Goal: Information Seeking & Learning: Find specific fact

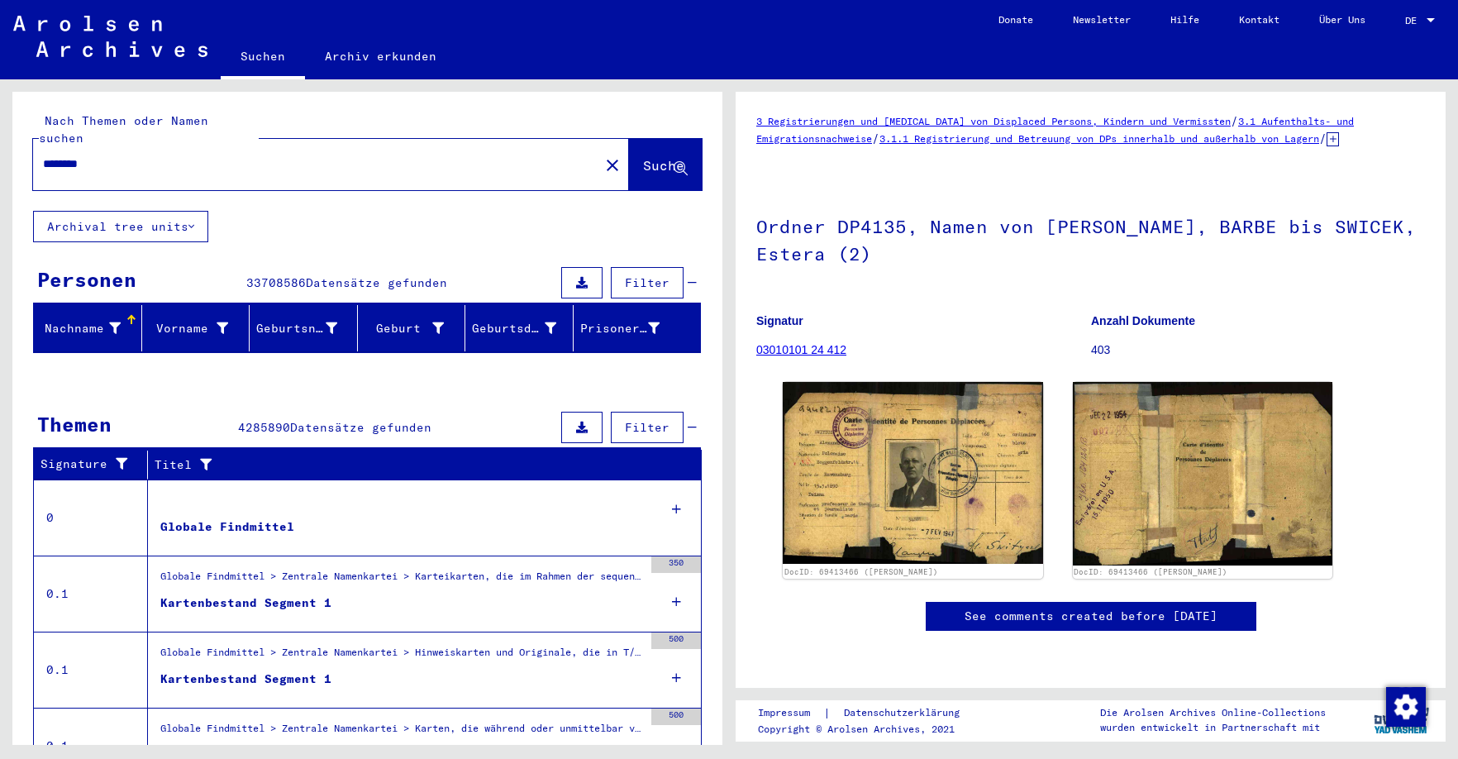
scroll to position [2, 0]
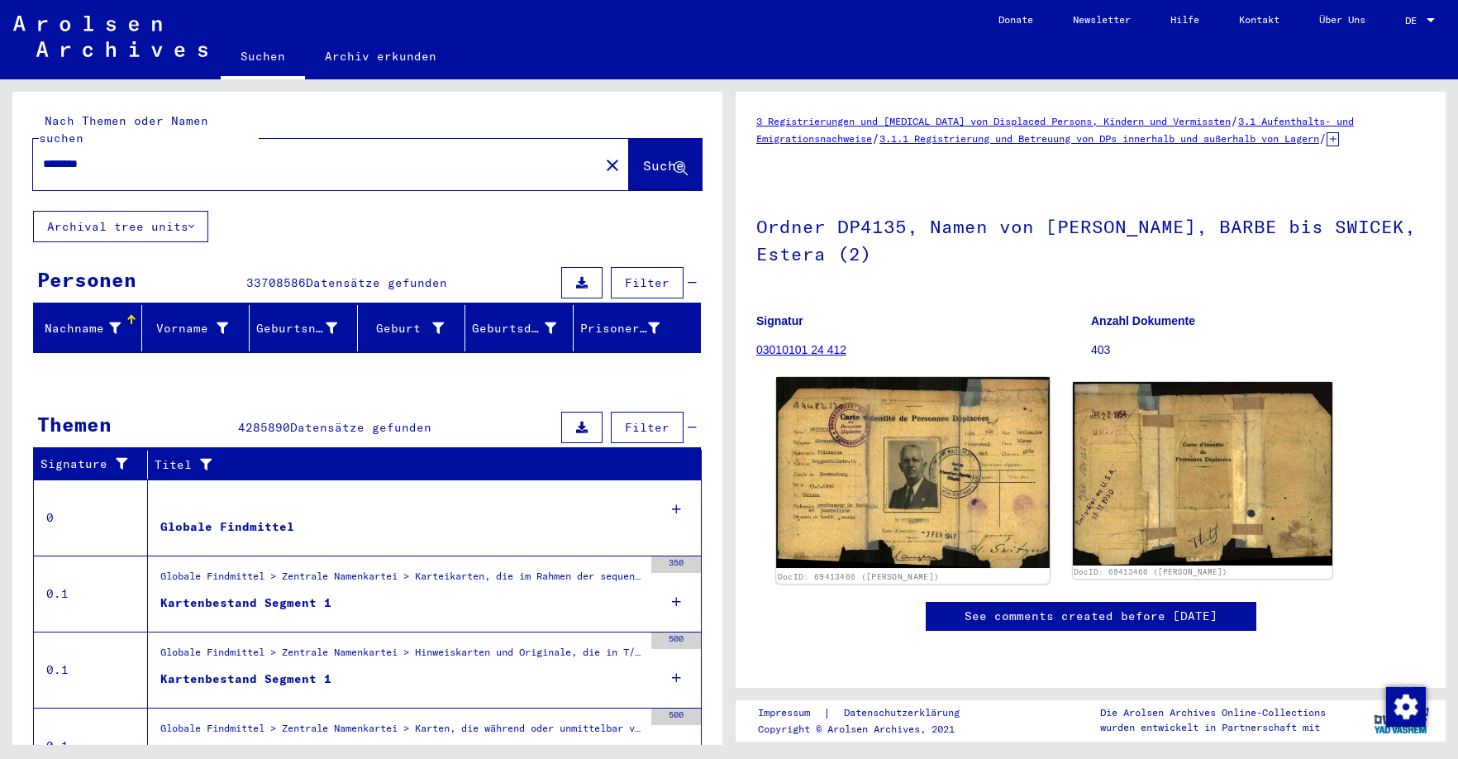
click at [892, 502] on img at bounding box center [912, 472] width 273 height 191
click at [866, 437] on img at bounding box center [912, 472] width 273 height 191
click at [890, 402] on img at bounding box center [912, 472] width 273 height 191
click at [890, 459] on img at bounding box center [912, 472] width 273 height 191
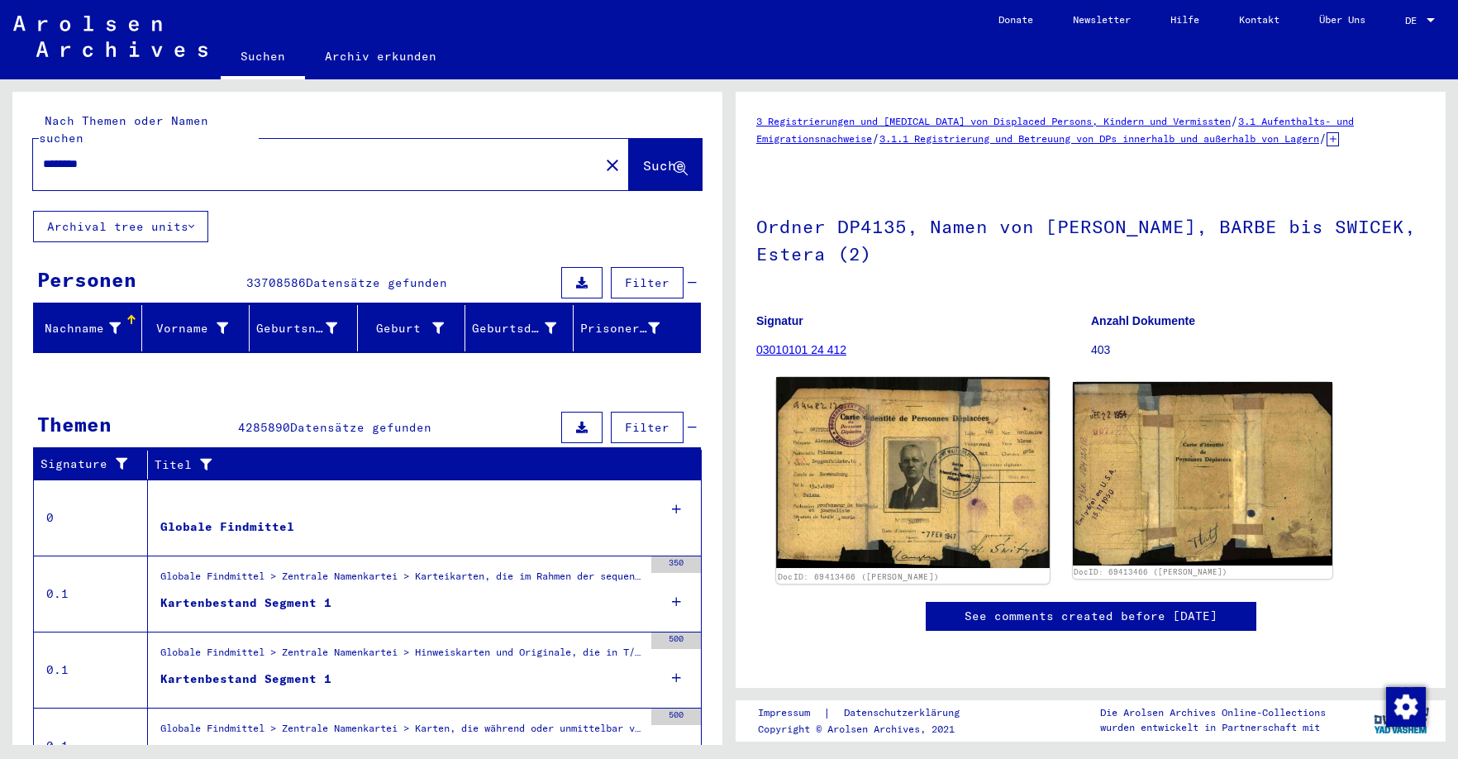
click at [883, 454] on img at bounding box center [912, 472] width 273 height 191
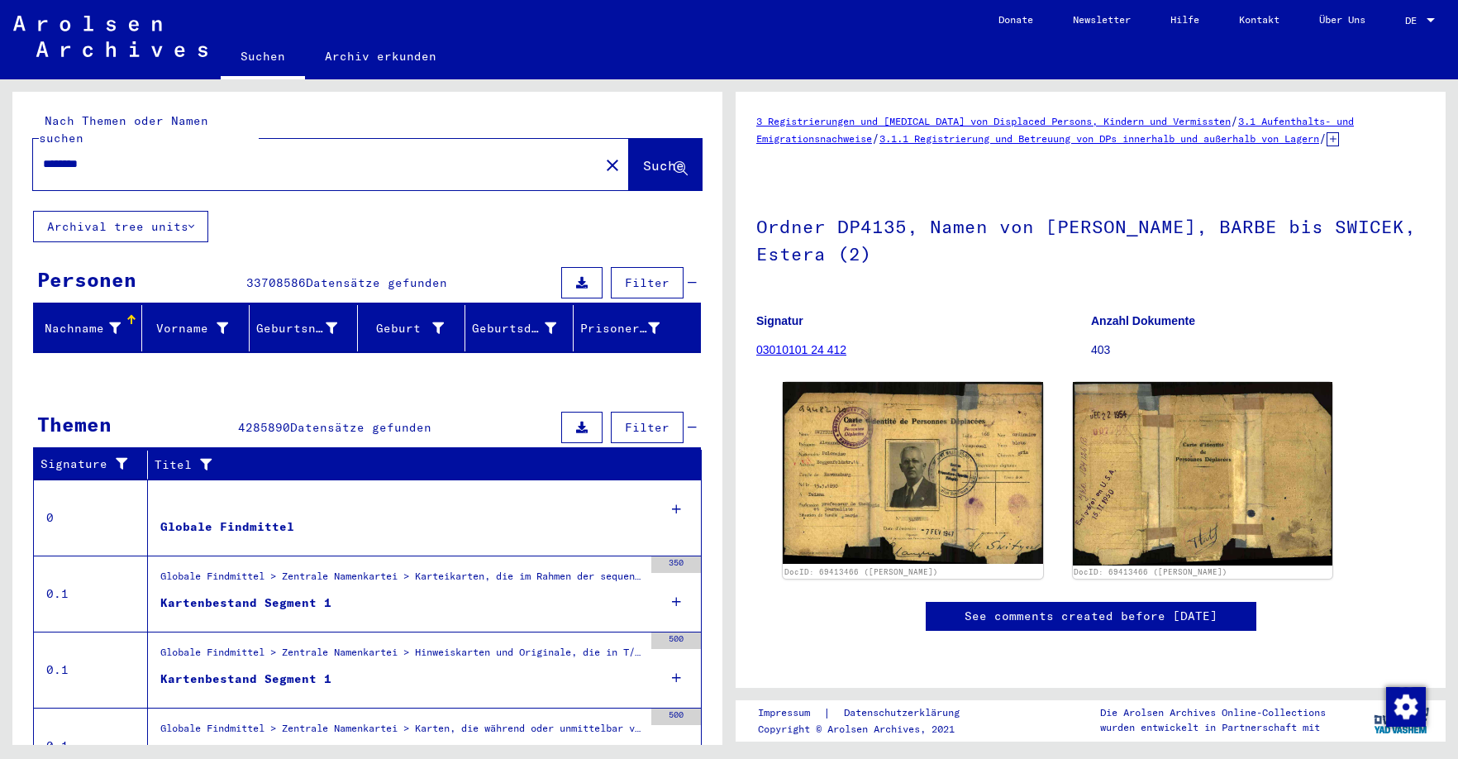
scroll to position [65, 0]
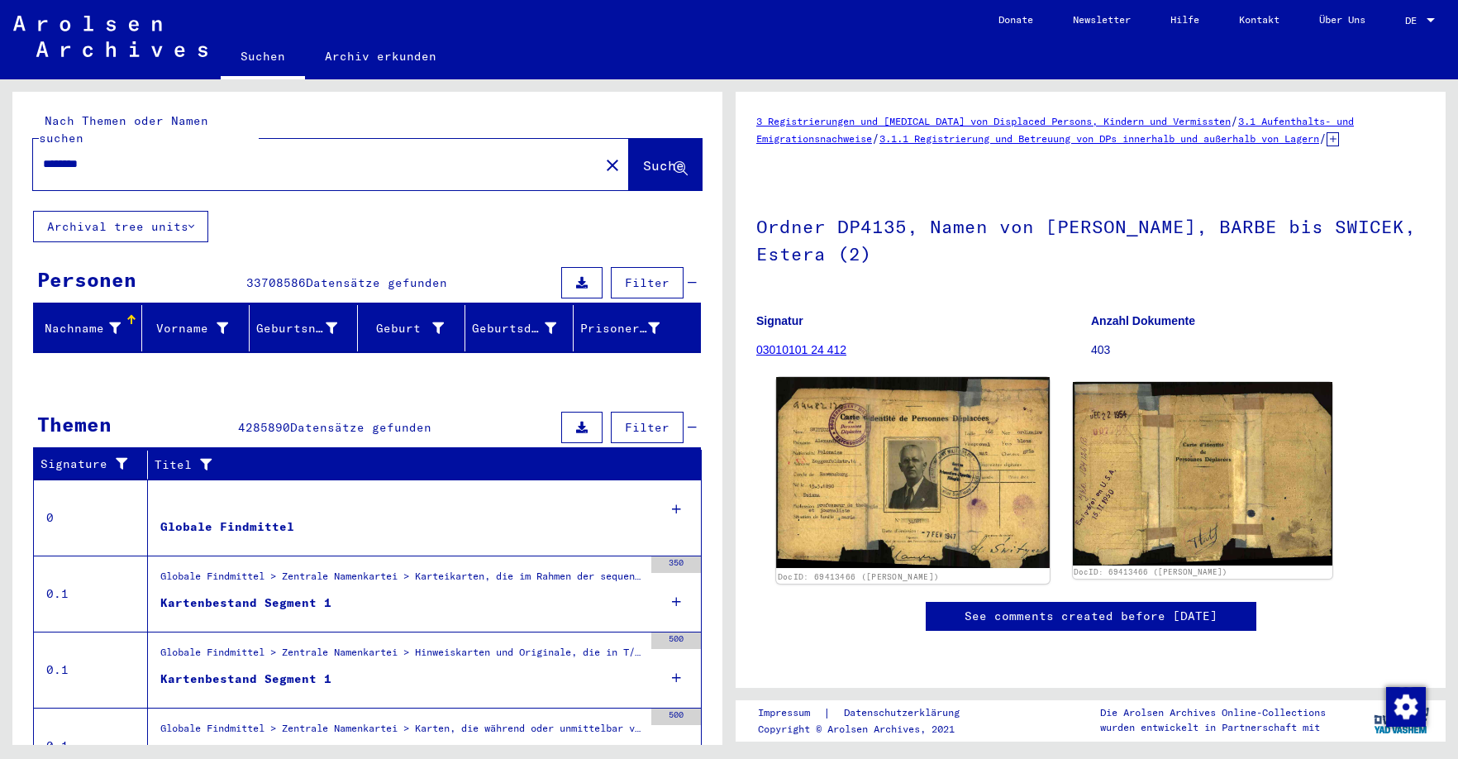
click at [881, 436] on img at bounding box center [912, 472] width 273 height 191
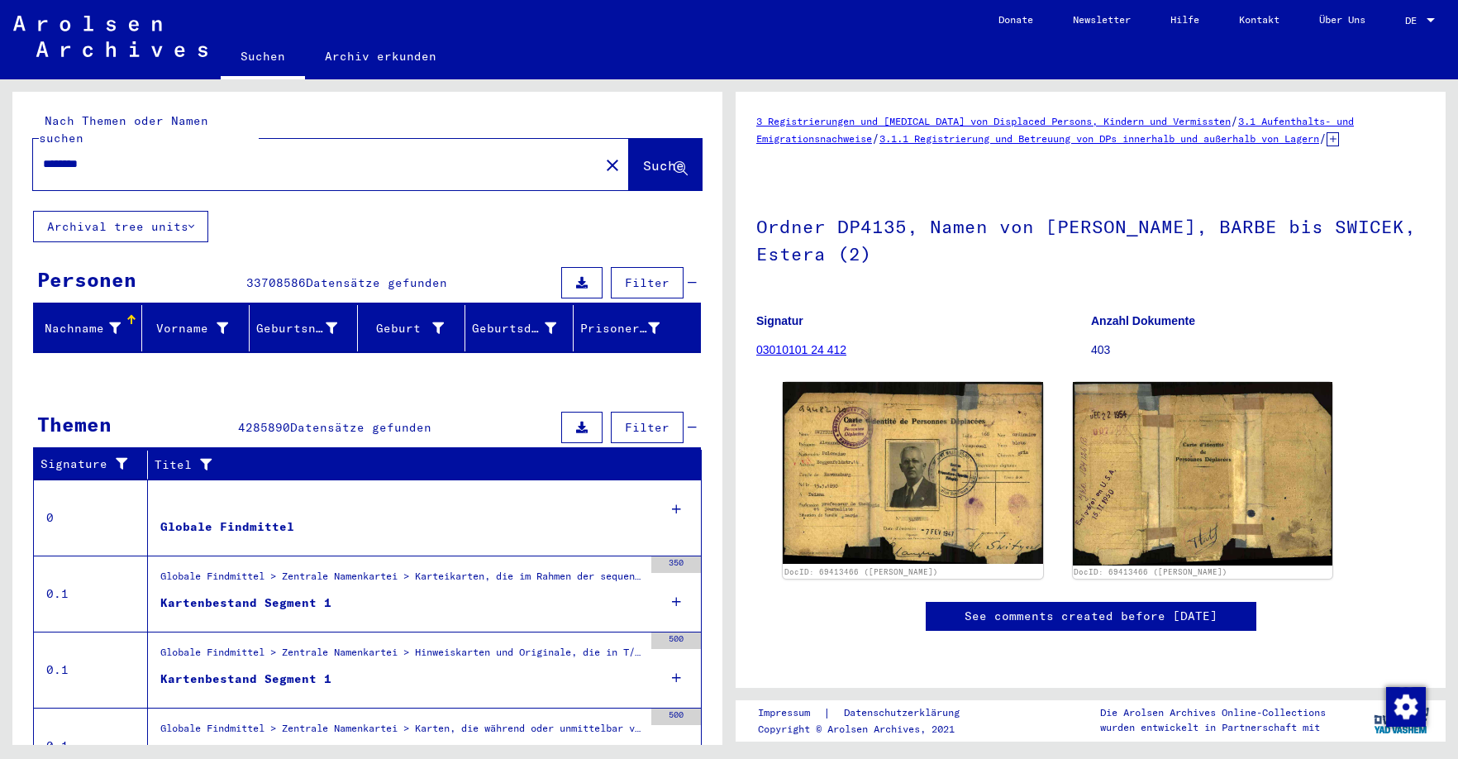
click at [801, 515] on div "DocID: 69413466 ([PERSON_NAME]) DocID: 69413466 ([PERSON_NAME])" at bounding box center [1090, 480] width 629 height 210
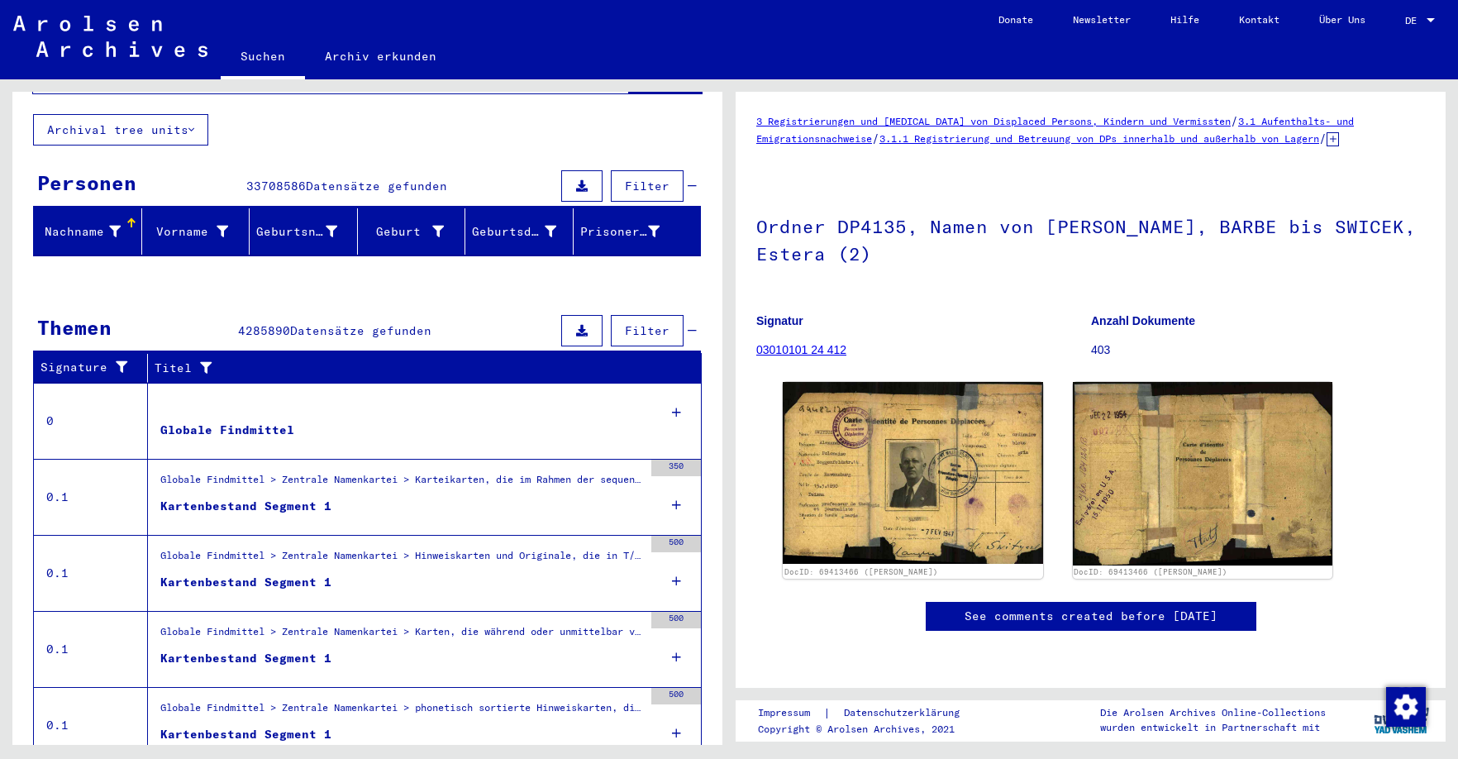
scroll to position [96, 0]
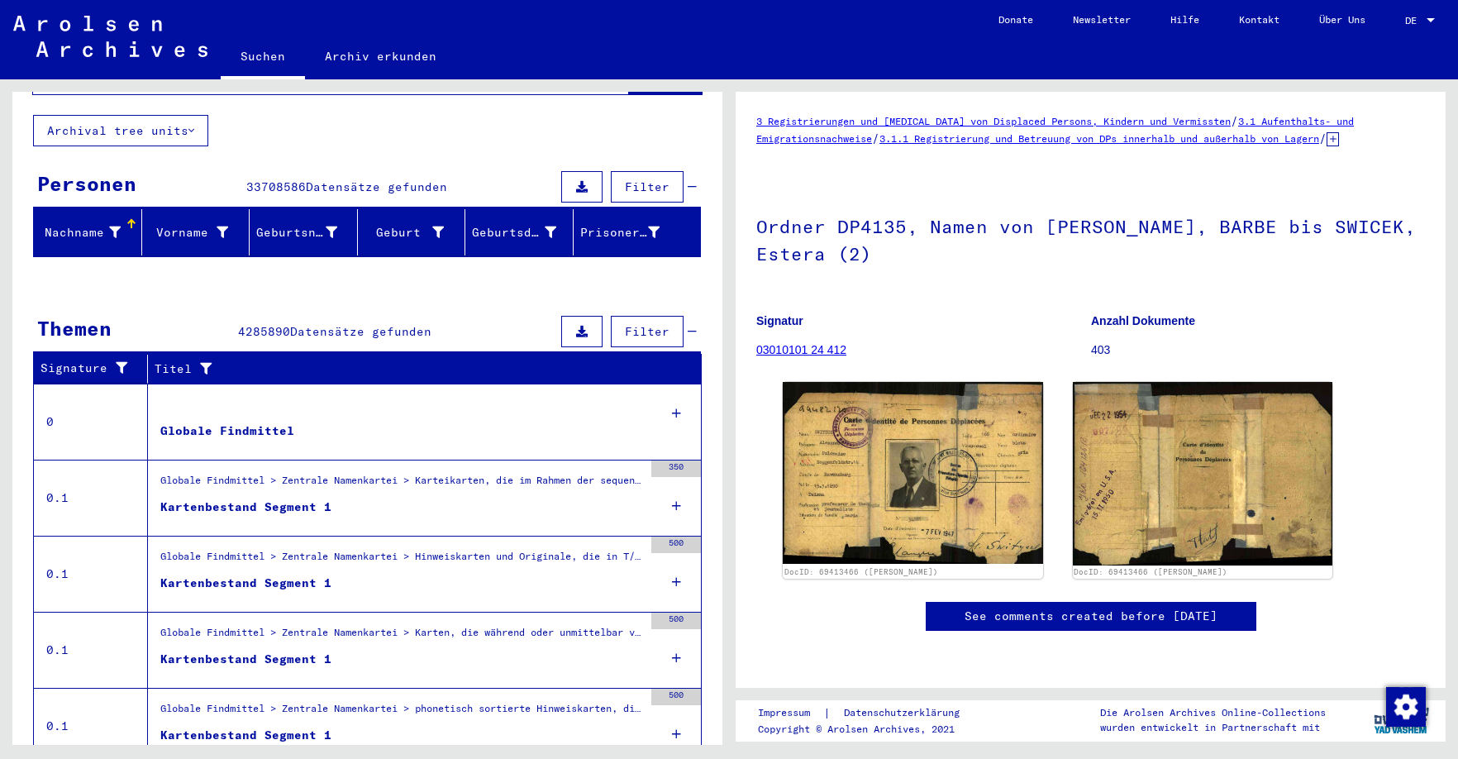
click at [221, 422] on div "Globale Findmittel" at bounding box center [227, 430] width 134 height 17
click at [263, 498] on div "Kartenbestand Segment 1" at bounding box center [245, 506] width 171 height 17
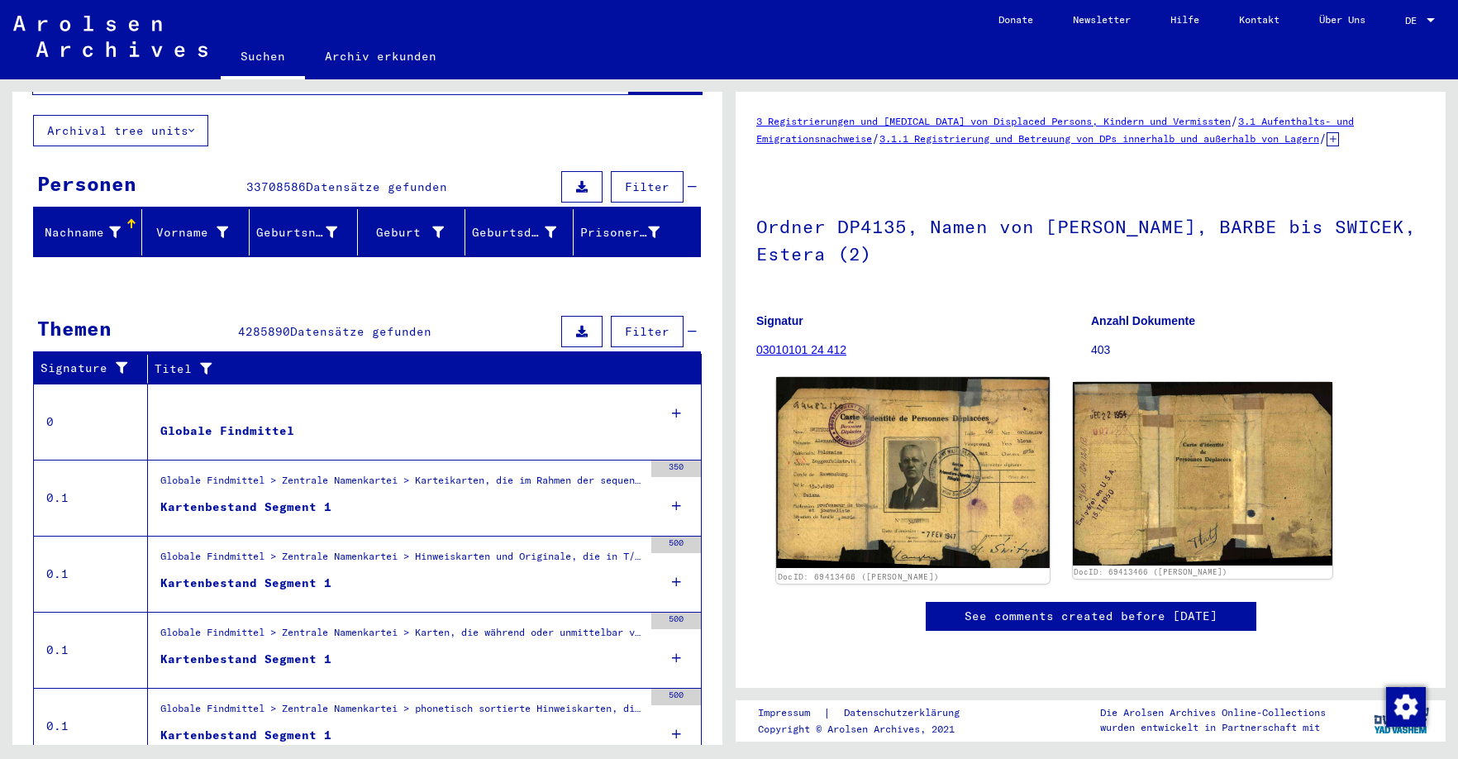
click at [930, 440] on img at bounding box center [912, 472] width 273 height 191
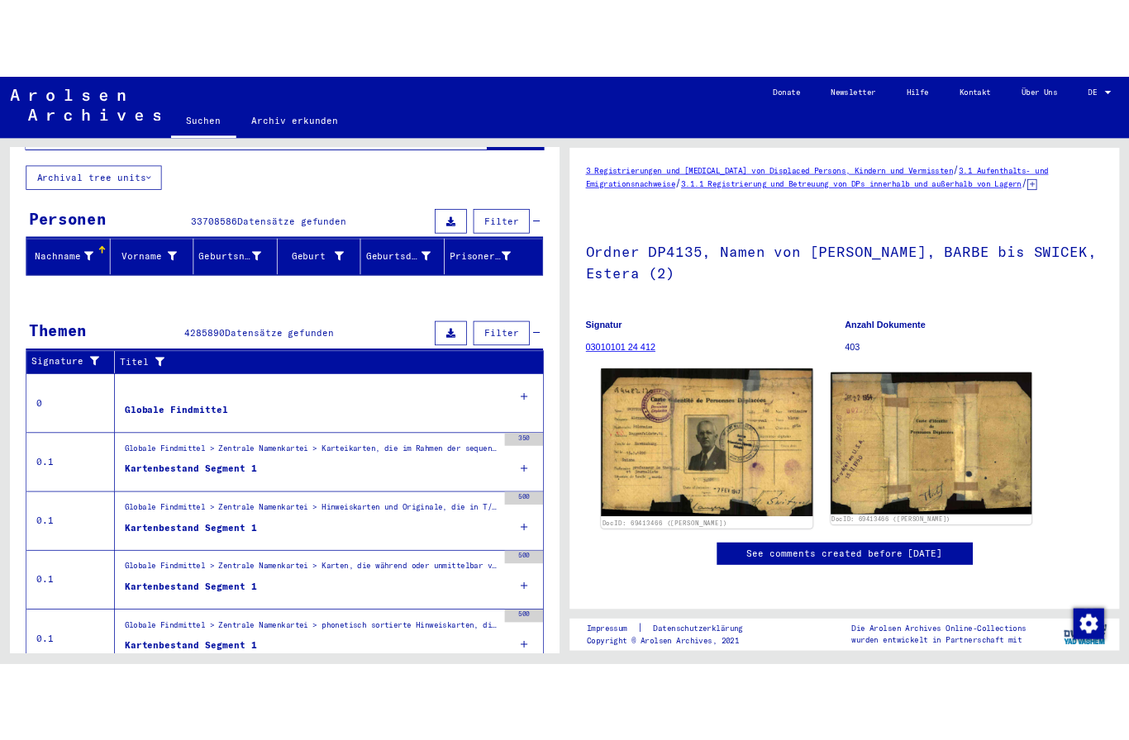
scroll to position [44, 0]
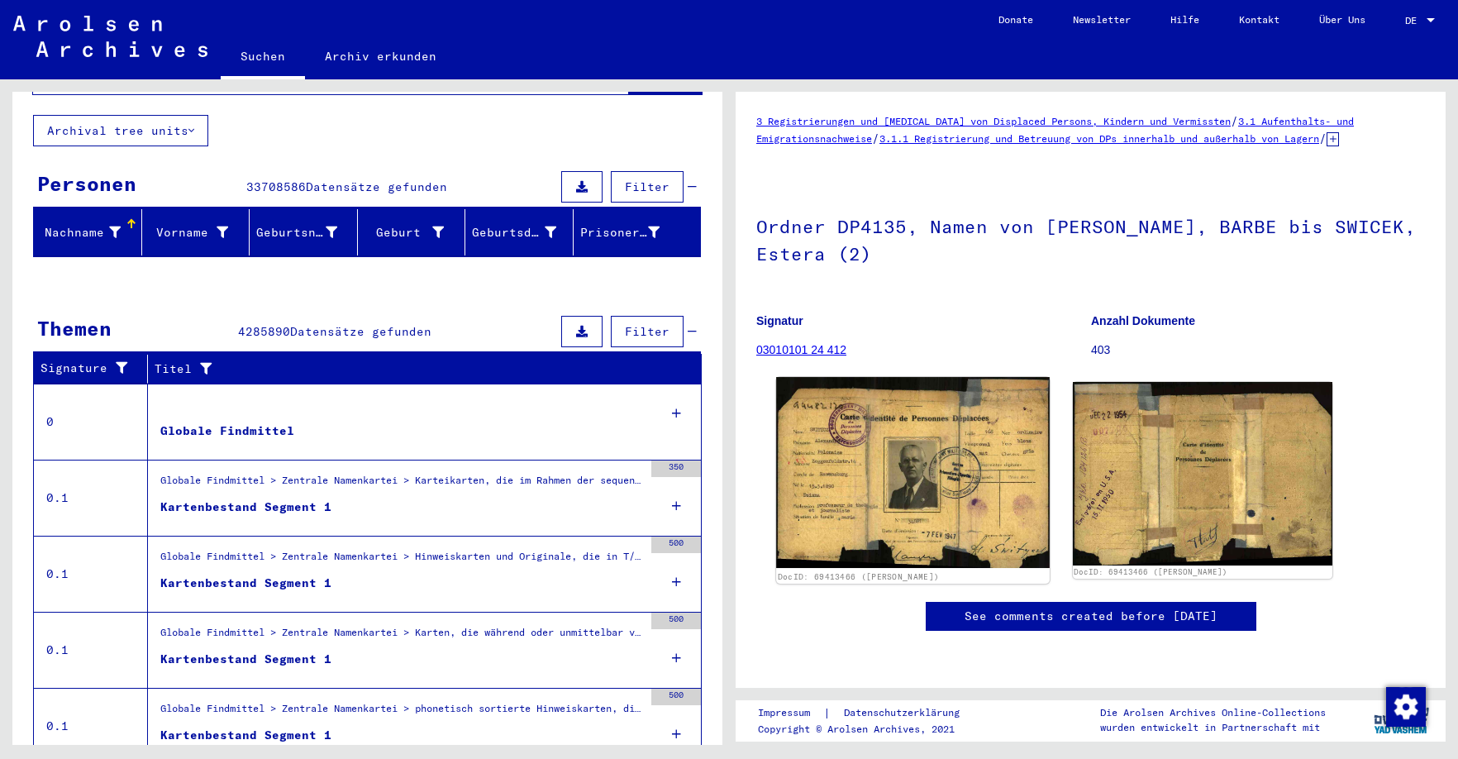
click at [907, 381] on img at bounding box center [912, 472] width 273 height 191
click at [876, 466] on img at bounding box center [912, 472] width 273 height 191
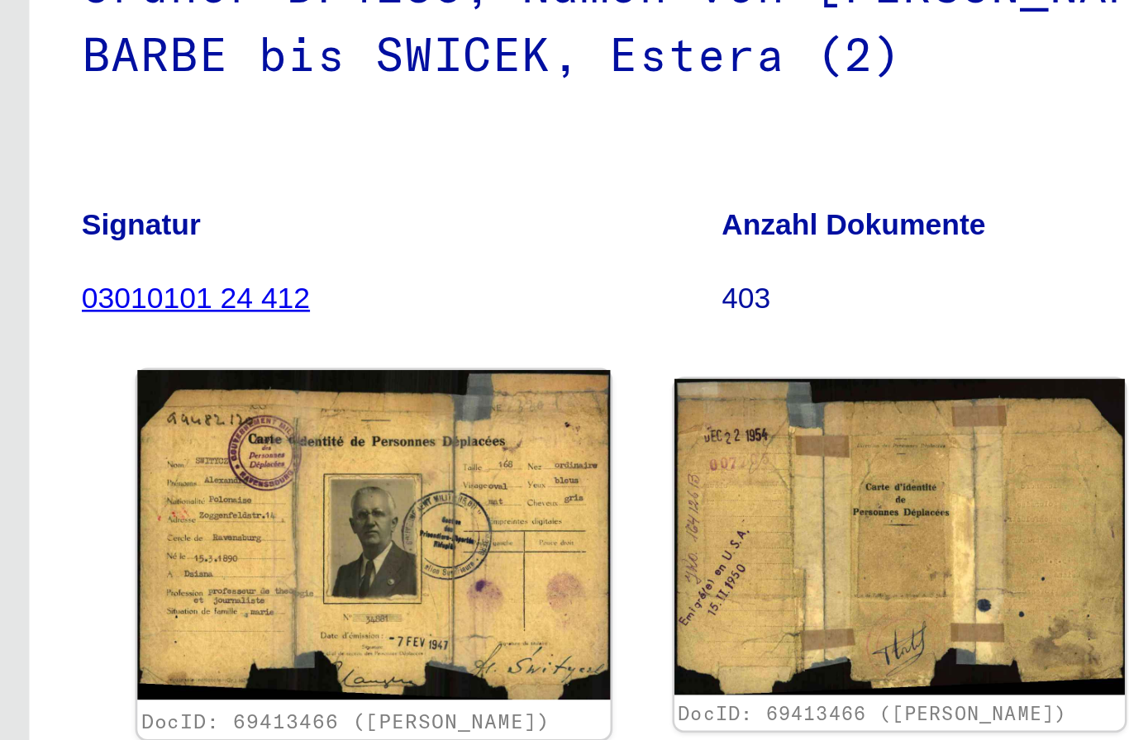
click at [614, 396] on img at bounding box center [707, 461] width 187 height 131
click at [615, 530] on link "DocID: 69413466 ([PERSON_NAME])" at bounding box center [695, 535] width 161 height 10
